Goal: Transaction & Acquisition: Purchase product/service

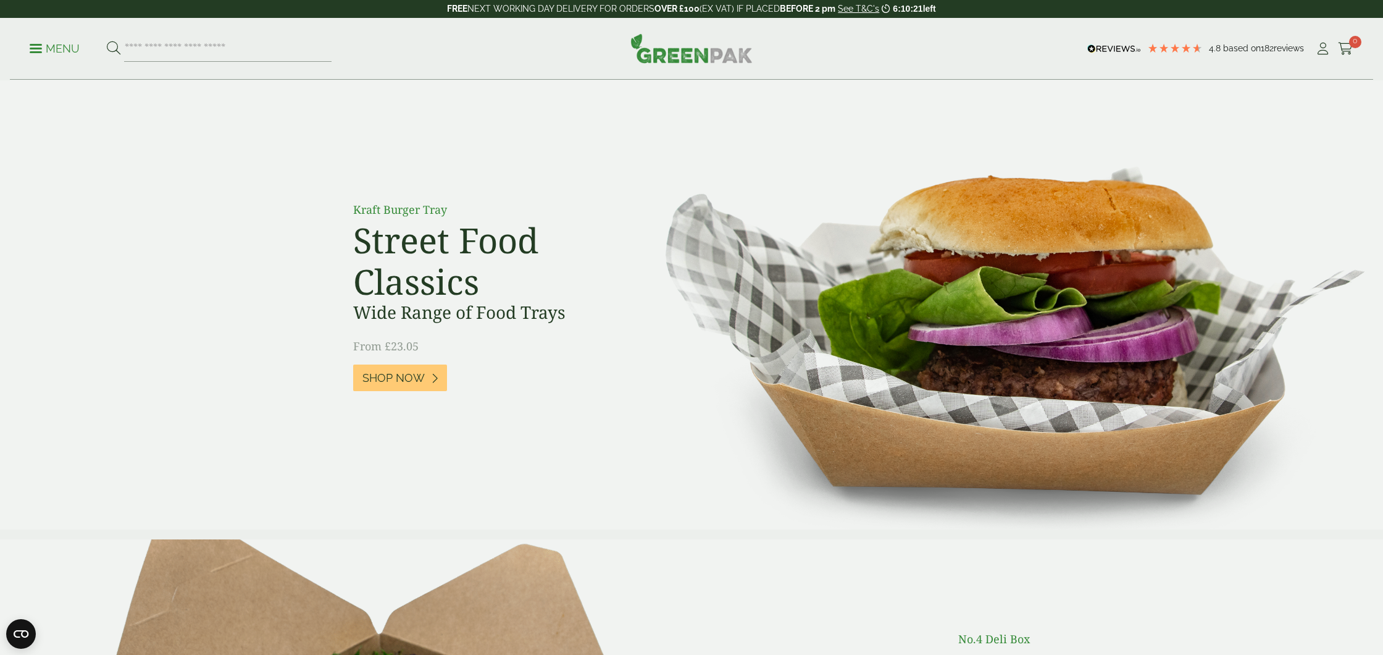
click at [39, 45] on p "Menu" at bounding box center [55, 48] width 50 height 15
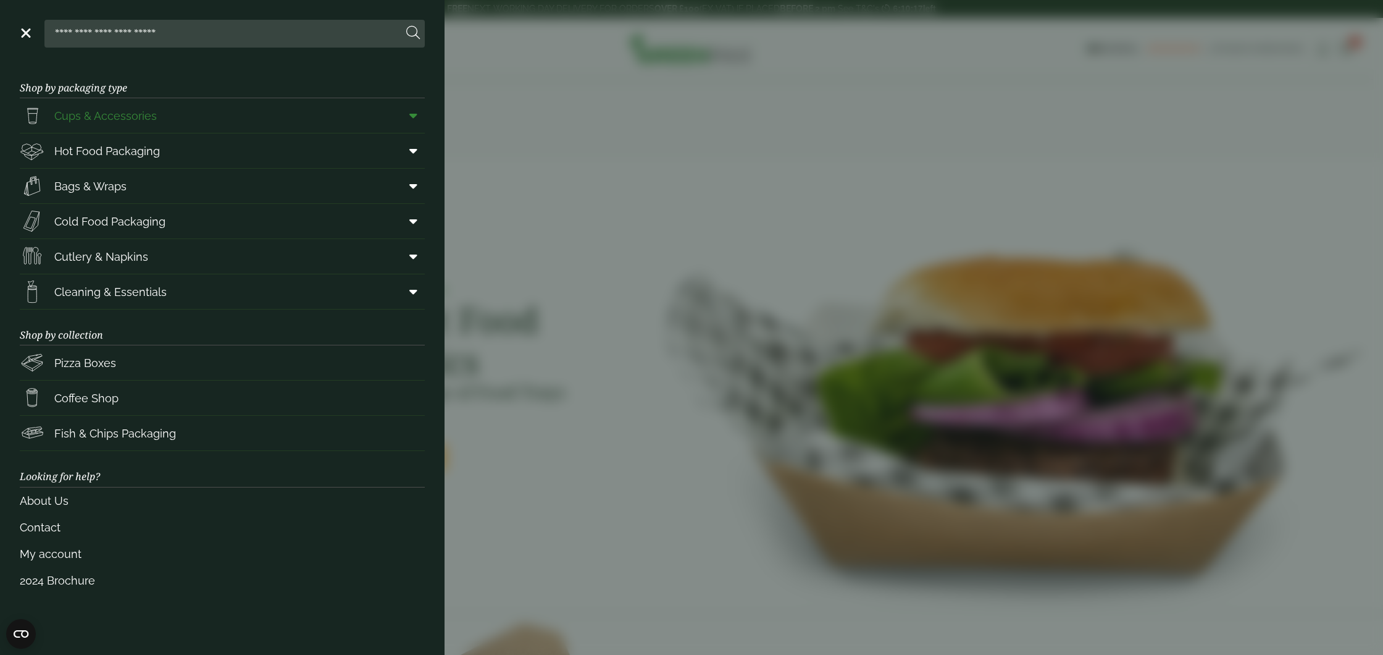
click at [88, 120] on span "Cups & Accessories" at bounding box center [105, 115] width 102 height 17
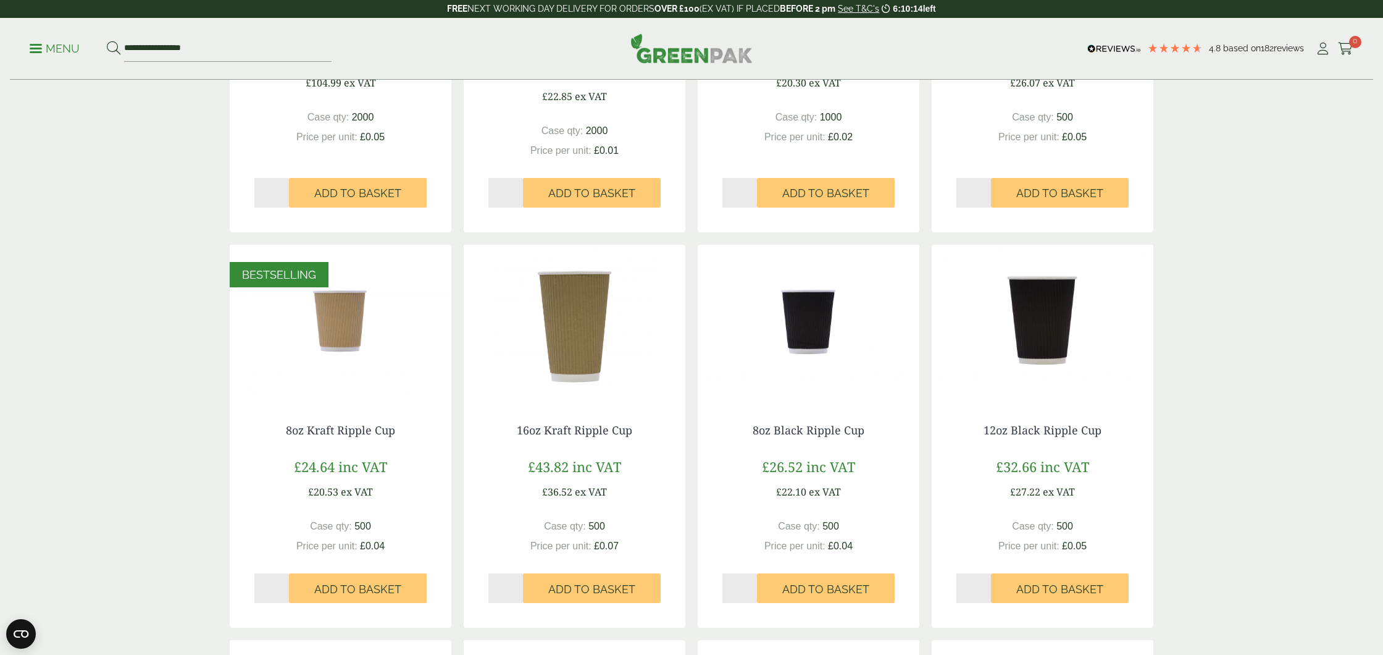
scroll to position [469, 0]
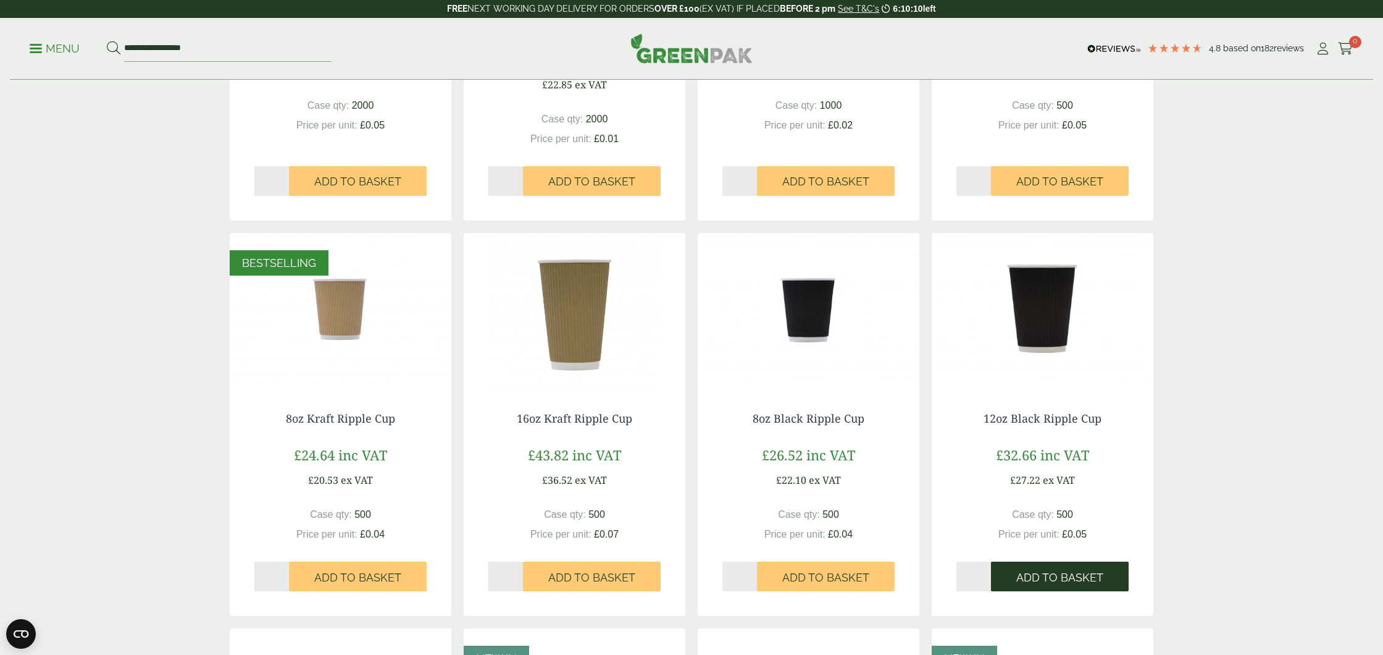
click at [1046, 577] on span "Add to Basket" at bounding box center [1059, 578] width 87 height 14
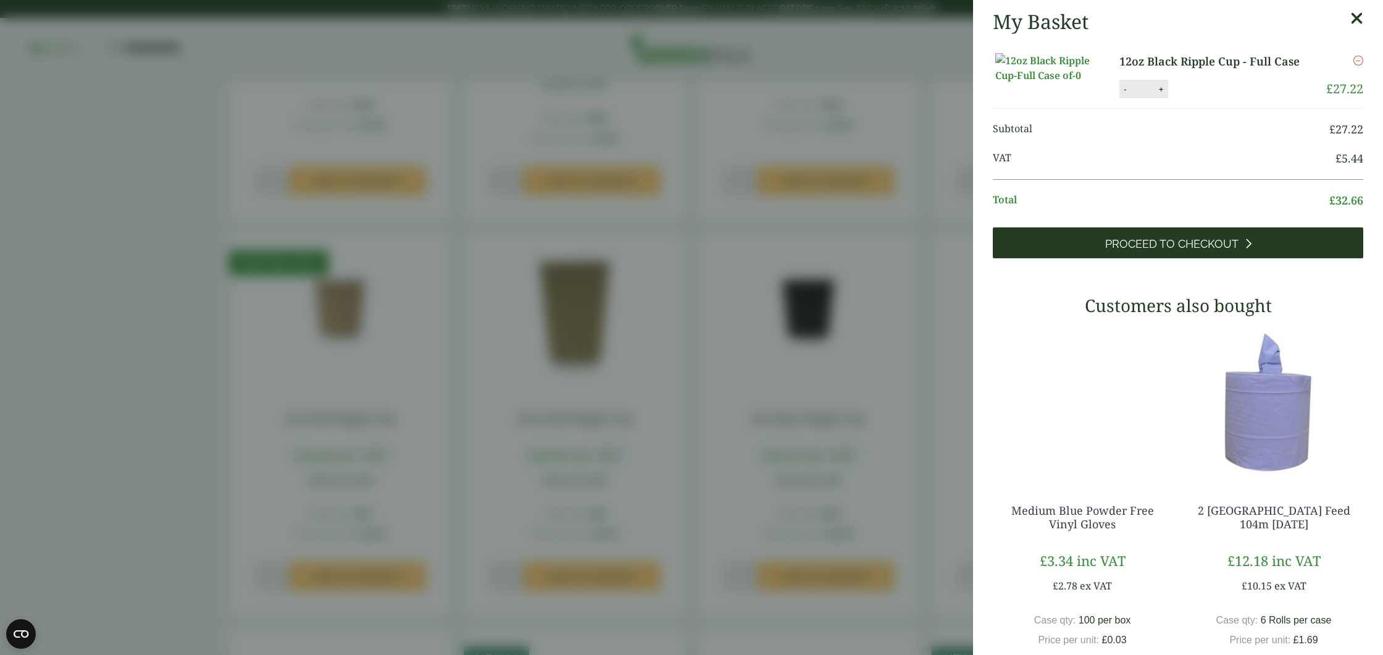
click at [1203, 251] on span "Proceed to Checkout" at bounding box center [1171, 244] width 133 height 14
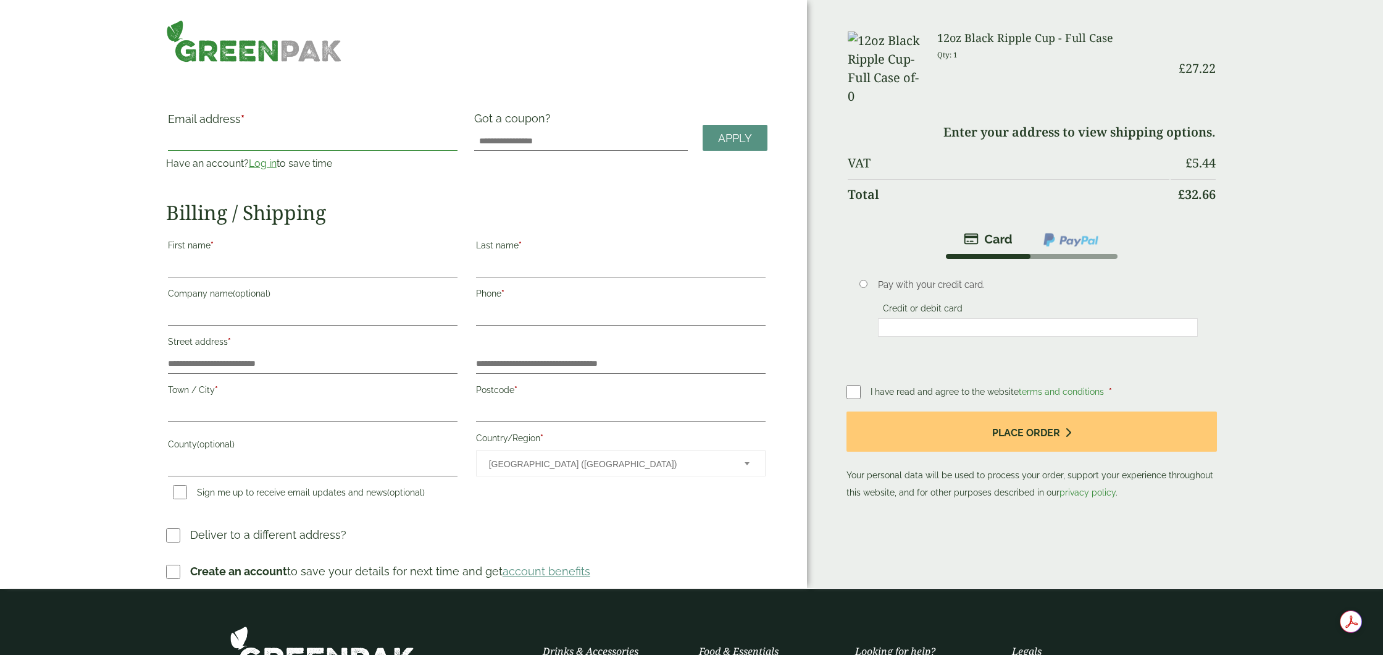
click at [195, 136] on input "Email address *" at bounding box center [313, 141] width 290 height 20
type input "*****"
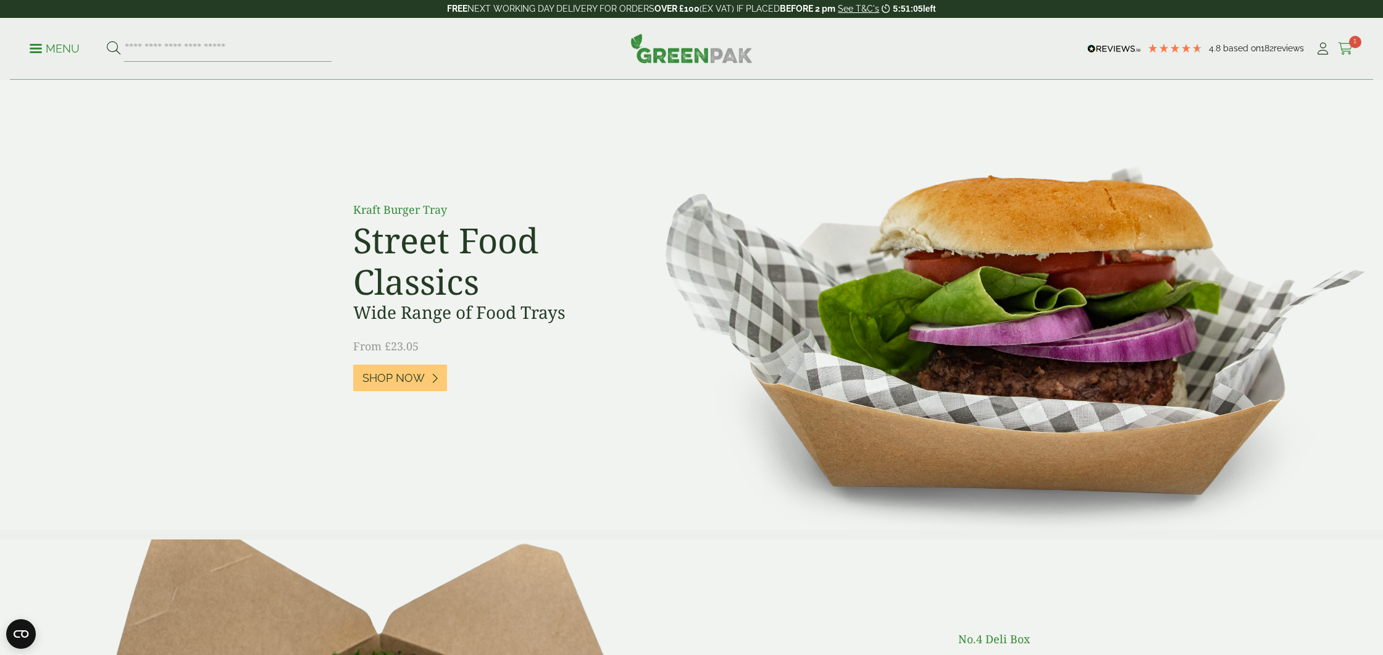
click at [1344, 44] on icon at bounding box center [1345, 49] width 15 height 12
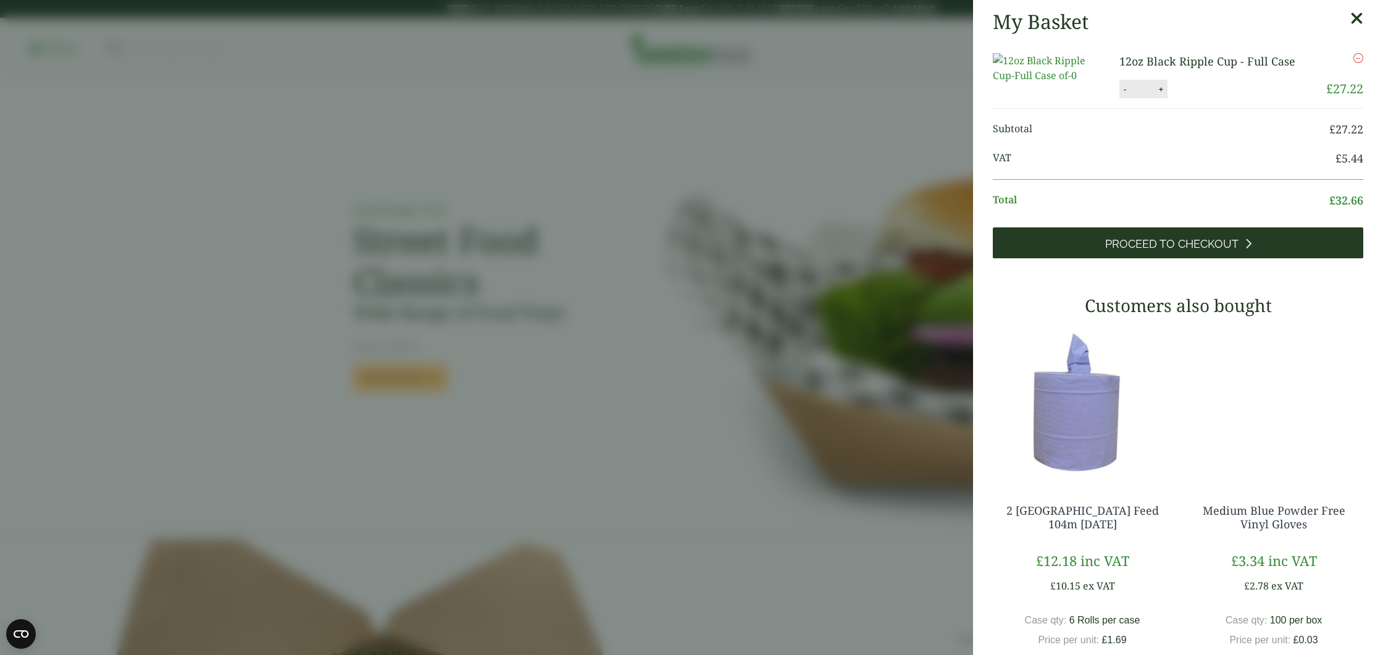
click at [1160, 251] on span "Proceed to Checkout" at bounding box center [1171, 244] width 133 height 14
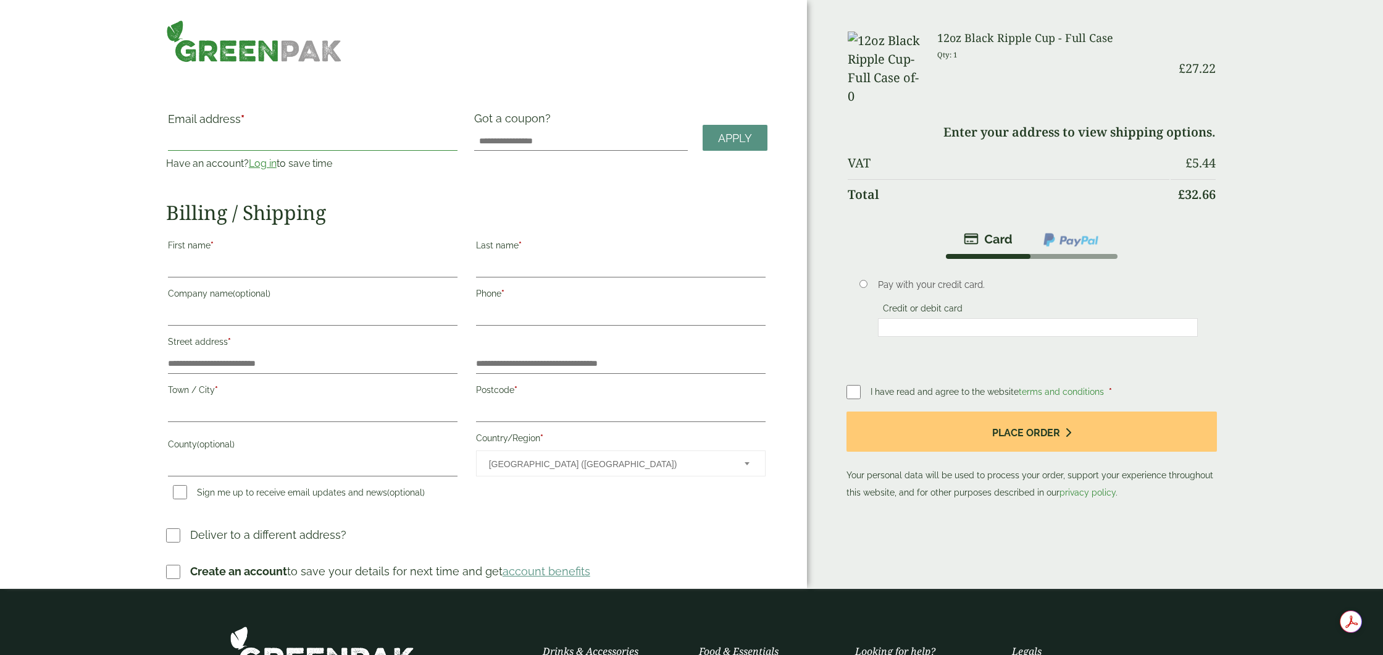
click at [215, 134] on input "Email address *" at bounding box center [313, 141] width 290 height 20
click at [262, 163] on link "Log in" at bounding box center [263, 163] width 28 height 12
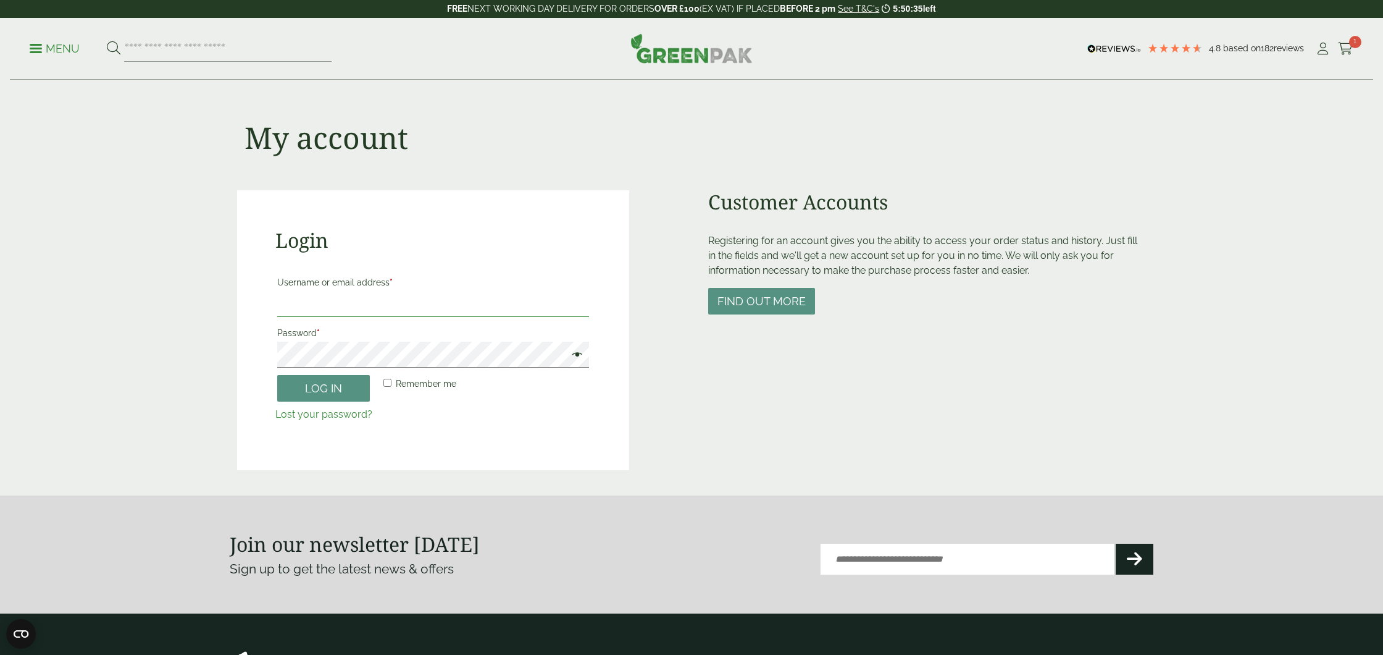
click at [314, 303] on input "Username or email address *" at bounding box center [433, 304] width 312 height 26
type input "*****"
